Goal: Transaction & Acquisition: Purchase product/service

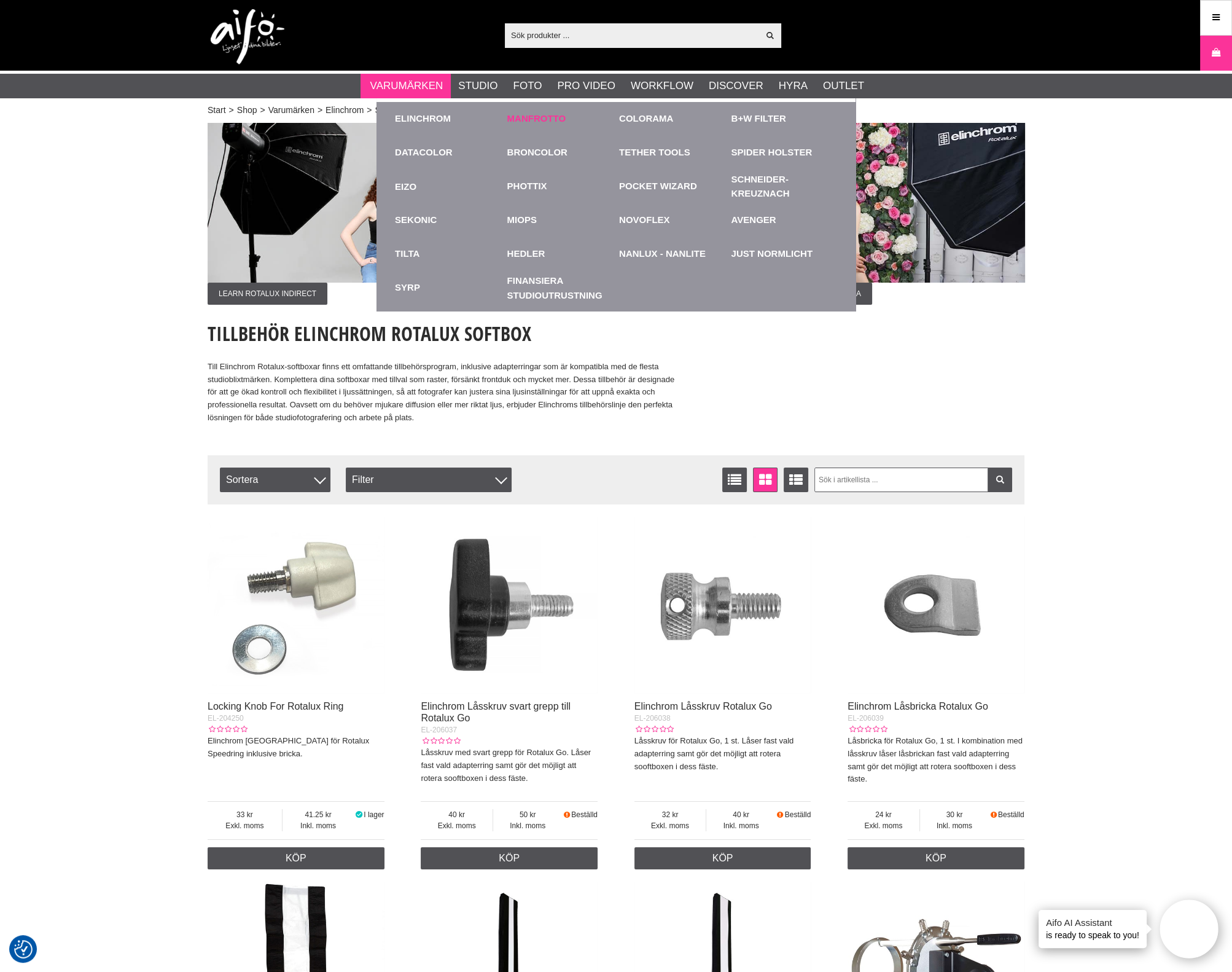
click at [536, 119] on link "Manfrotto" at bounding box center [537, 119] width 59 height 14
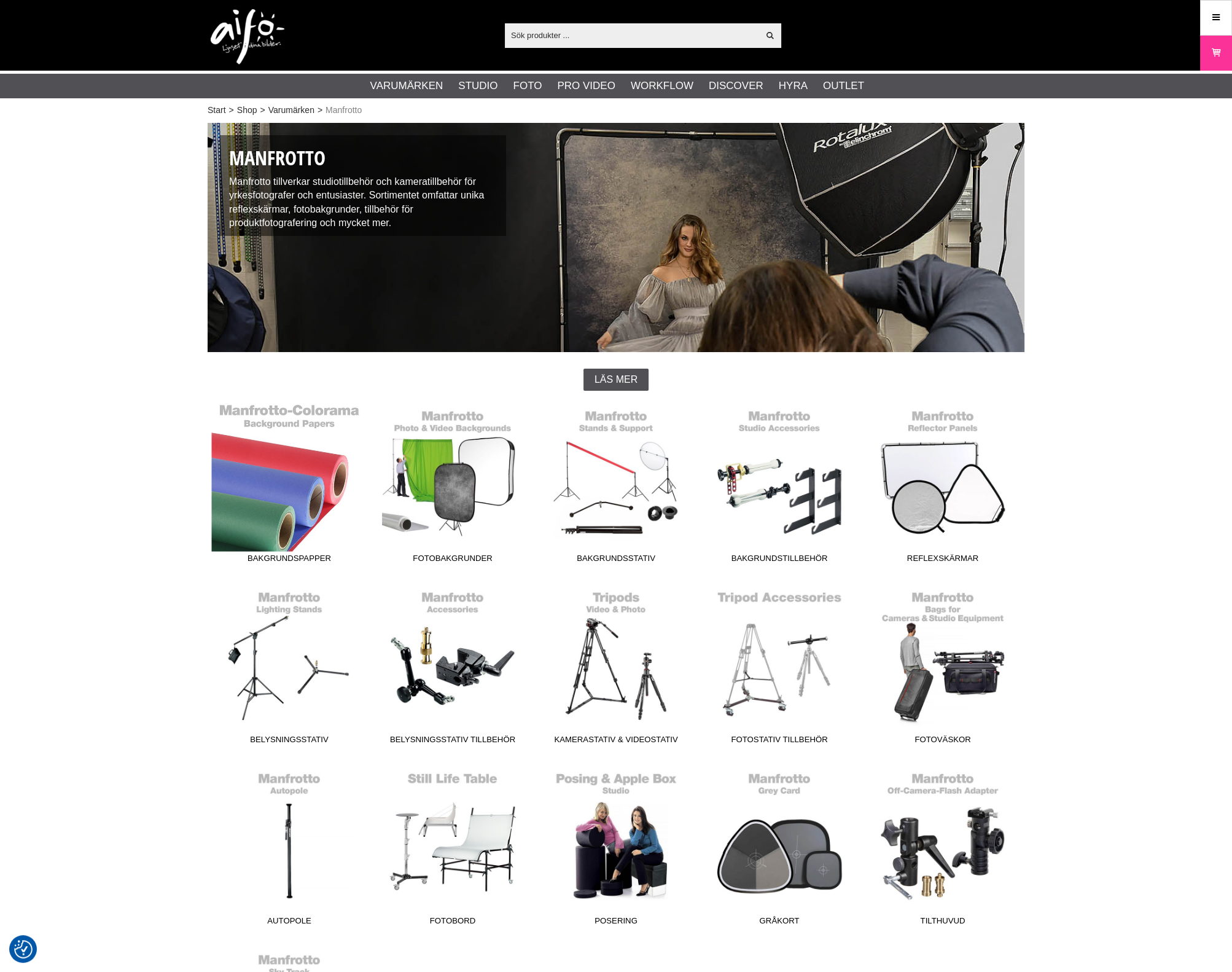
click at [315, 510] on link "Bakgrundspapper" at bounding box center [289, 486] width 163 height 166
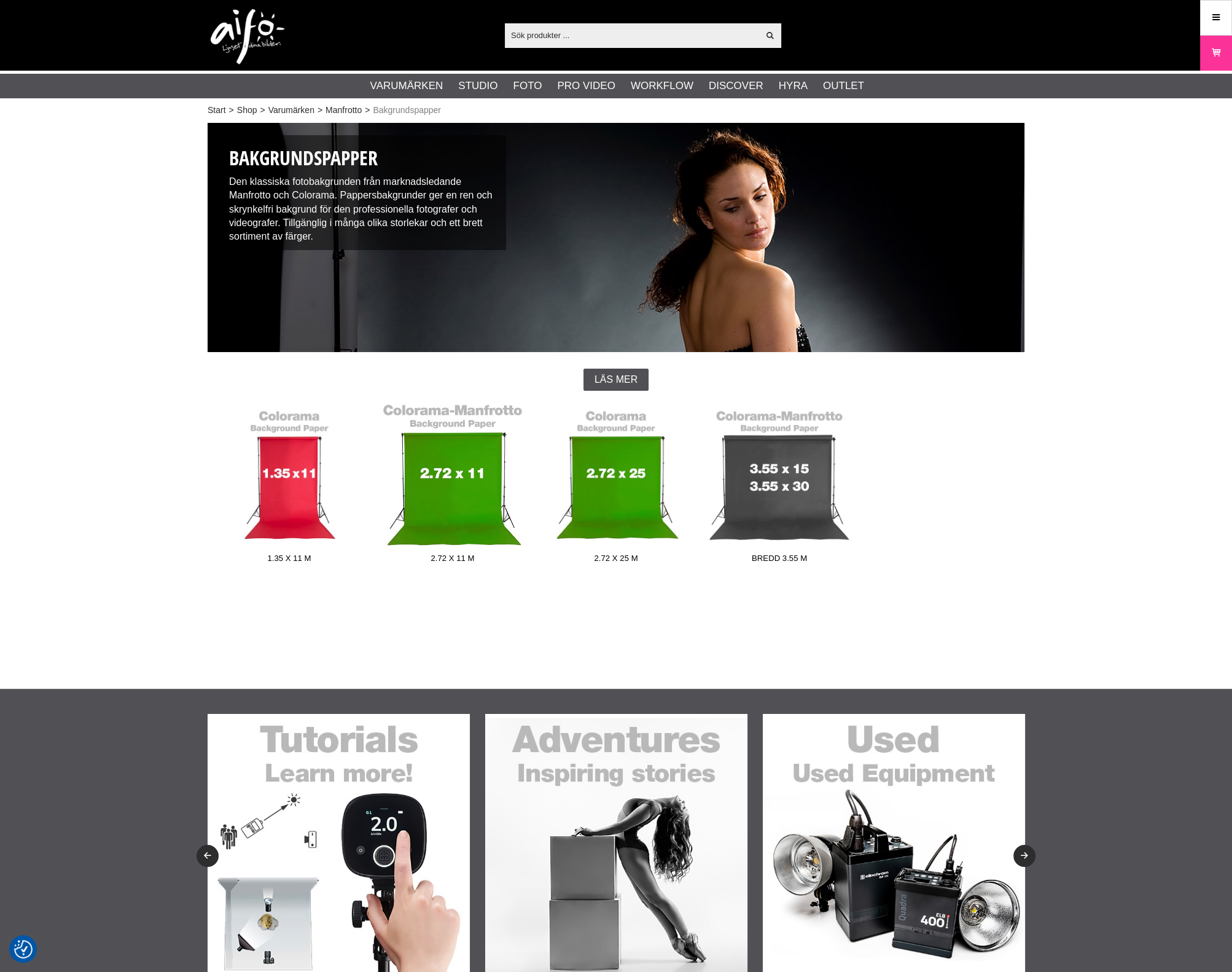
click at [458, 517] on link "2.72 x 11 m" at bounding box center [453, 486] width 163 height 166
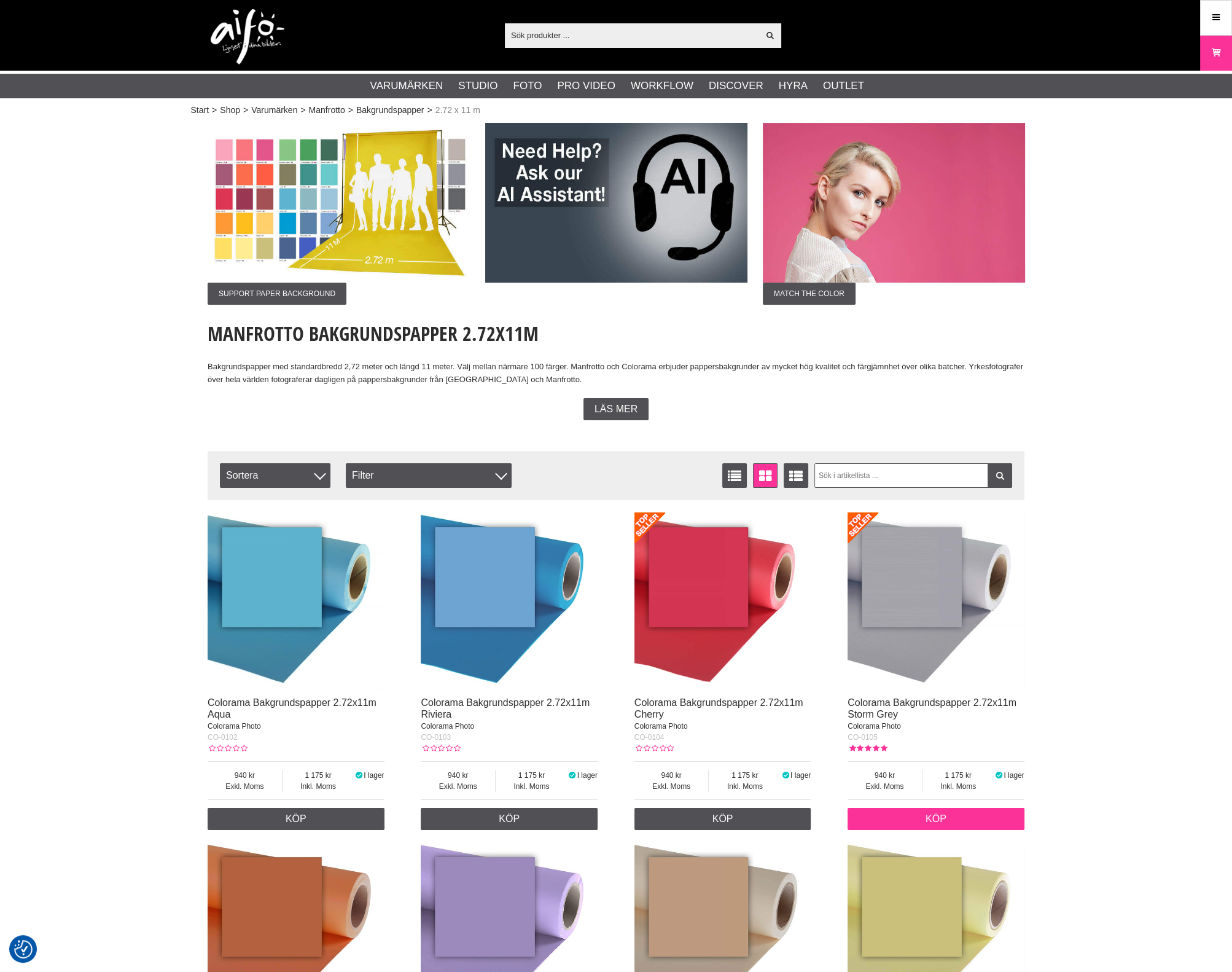
click at [965, 814] on link "Köp" at bounding box center [936, 819] width 177 height 22
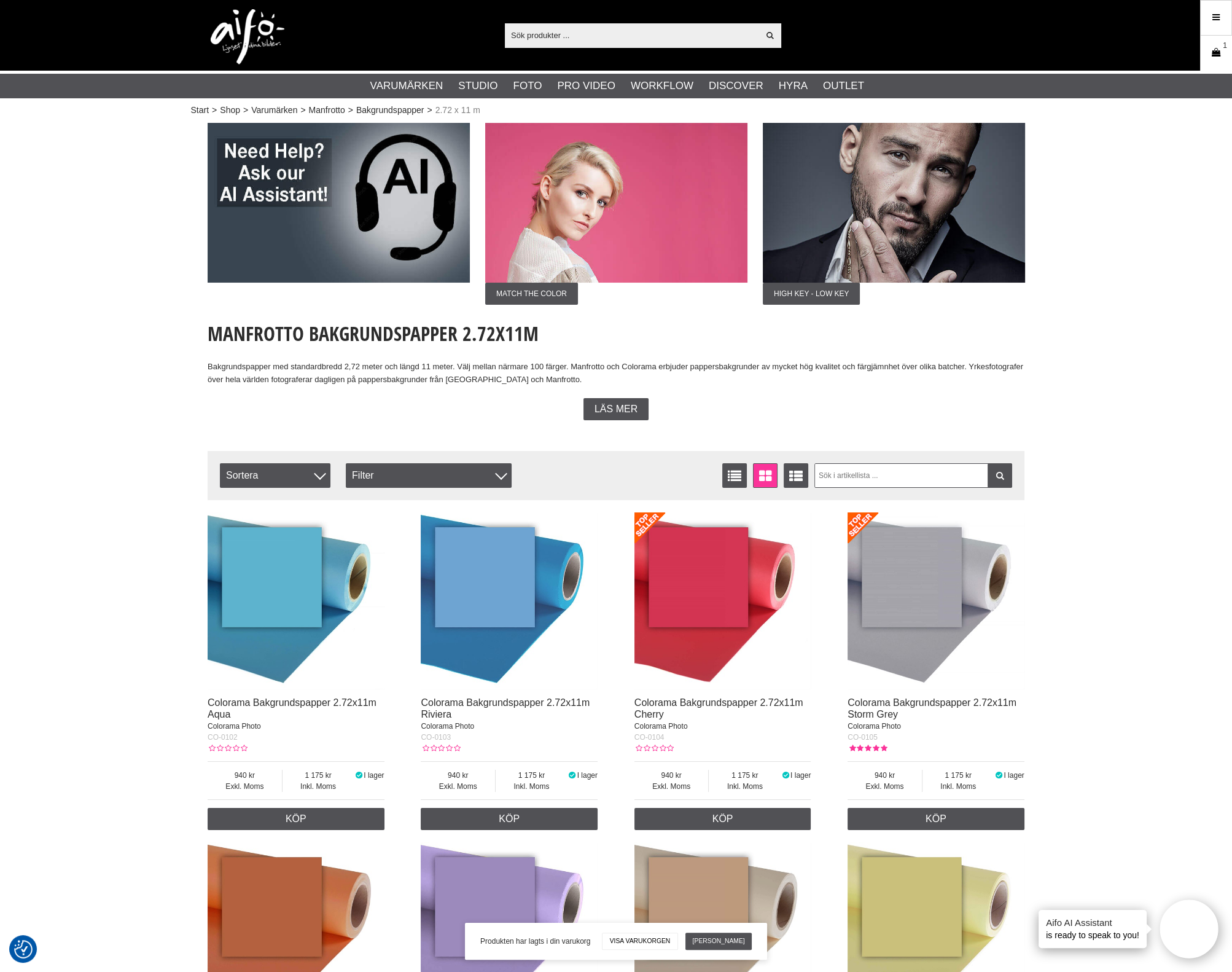
click at [1228, 57] on link "Varukorg 1" at bounding box center [1216, 53] width 31 height 29
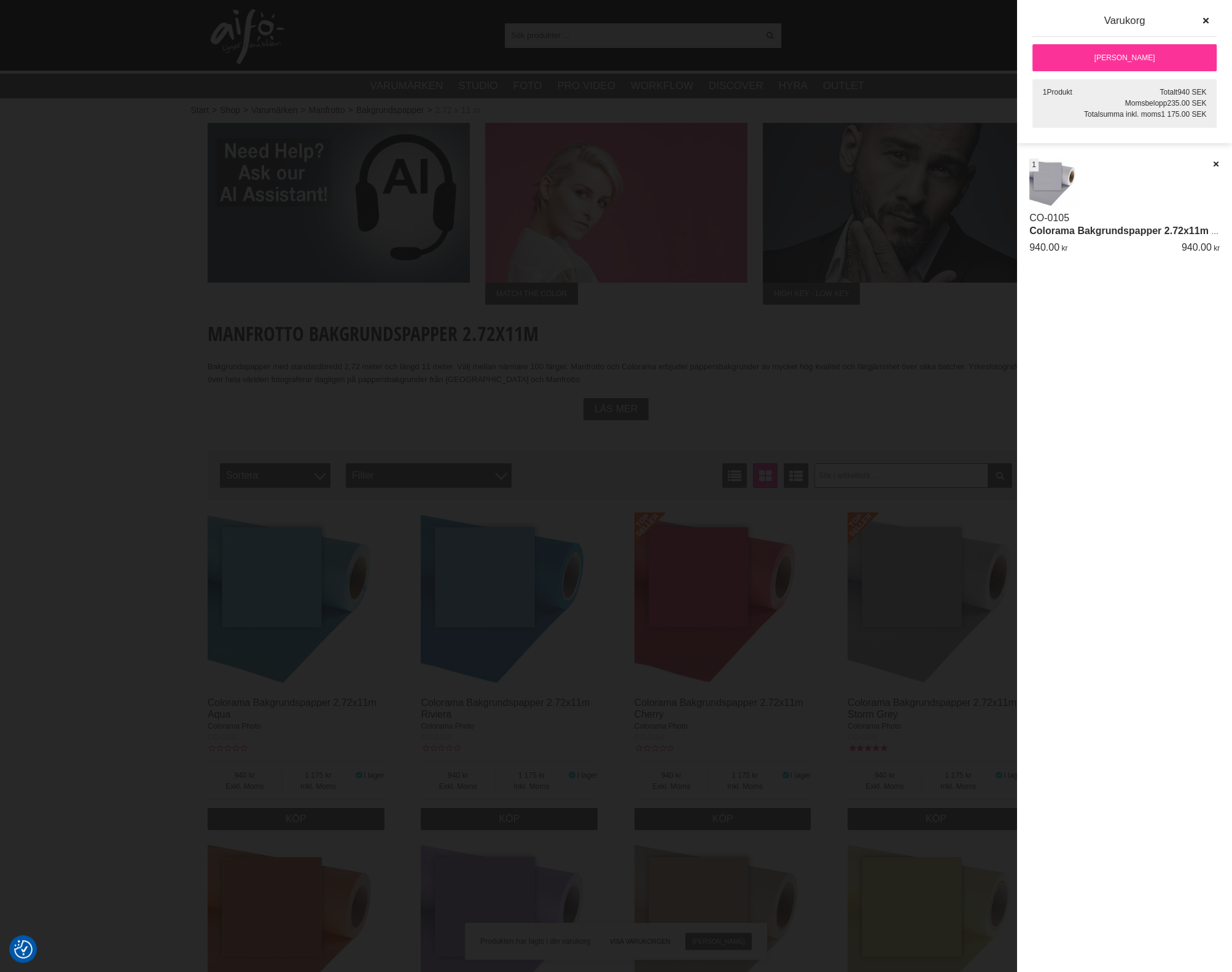
click at [1138, 53] on link "[PERSON_NAME]" at bounding box center [1124, 57] width 184 height 27
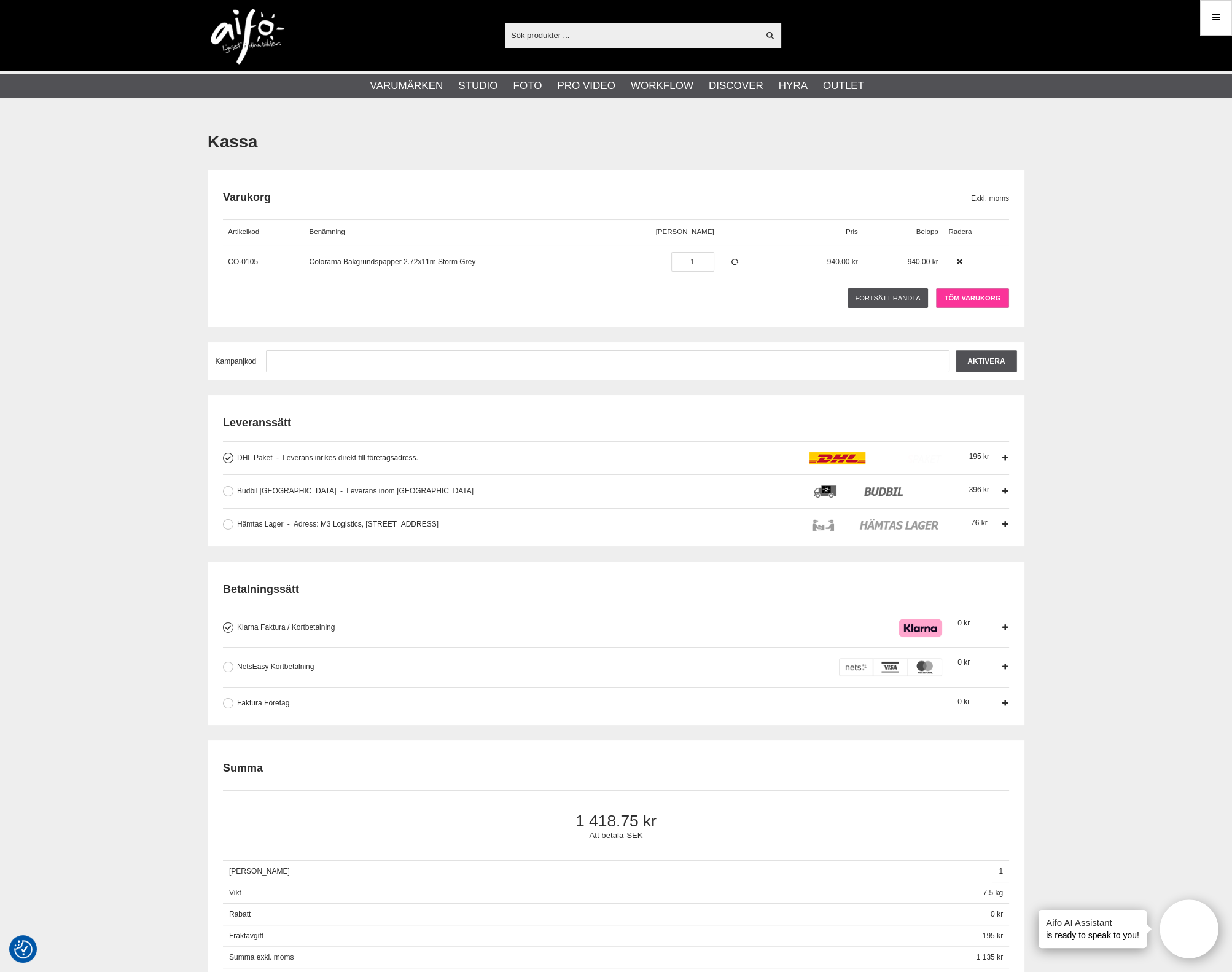
type input "[EMAIL_ADDRESS][DOMAIN_NAME]"
click at [970, 298] on link "Töm varukorg" at bounding box center [972, 298] width 73 height 20
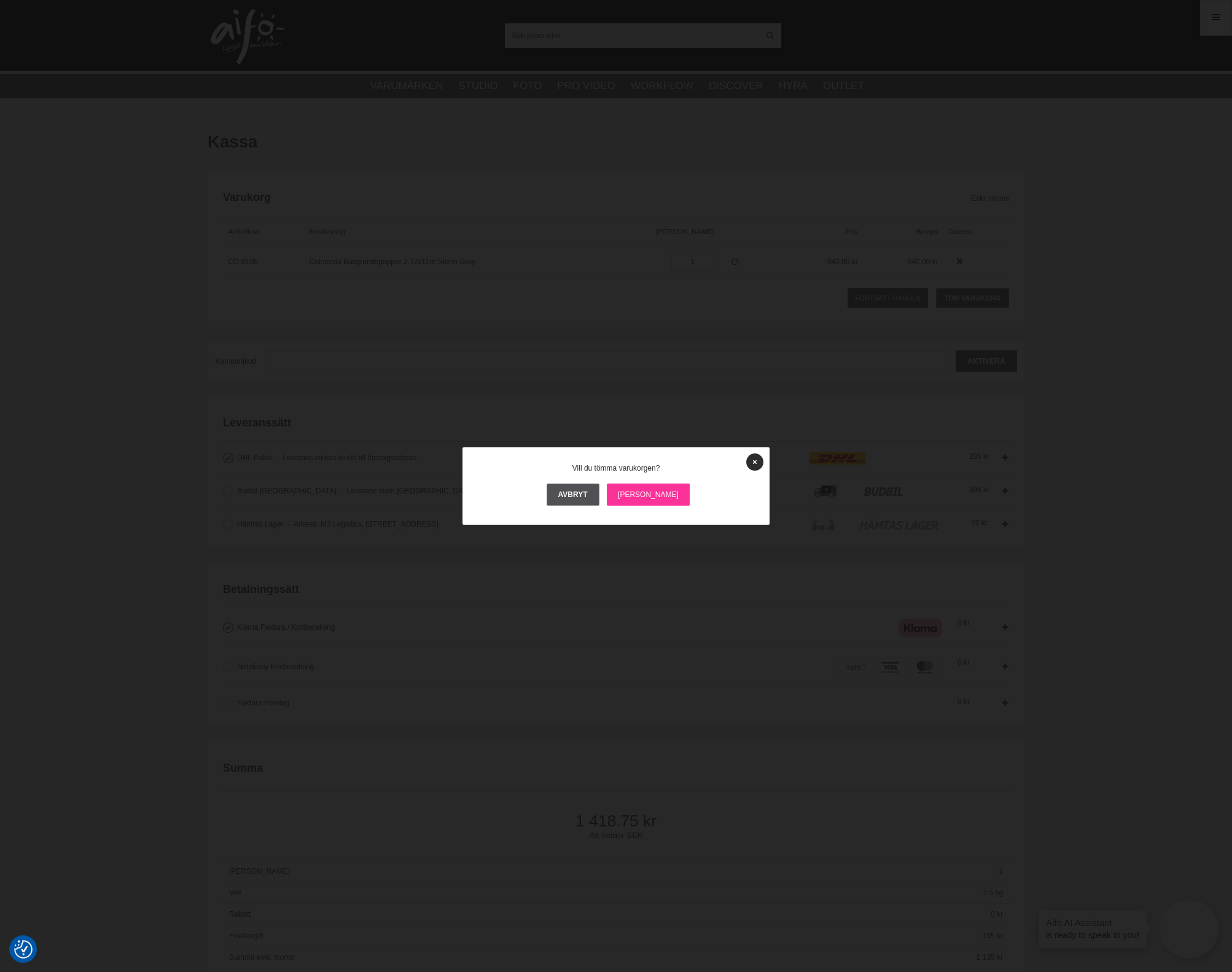
click at [653, 486] on link "[PERSON_NAME]" at bounding box center [649, 494] width 83 height 22
